Goal: Complete application form

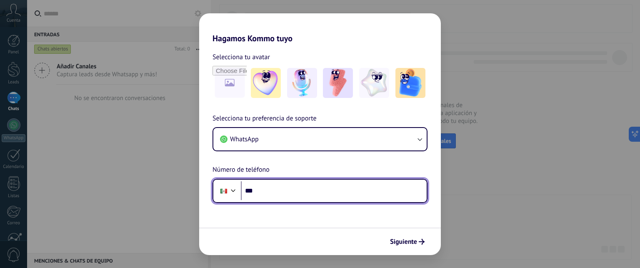
click at [314, 191] on input "***" at bounding box center [334, 190] width 186 height 19
type input "**********"
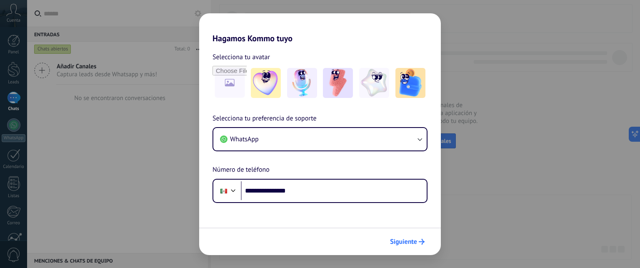
click at [415, 241] on span "Siguiente" at bounding box center [403, 242] width 27 height 6
